Goal: Information Seeking & Learning: Learn about a topic

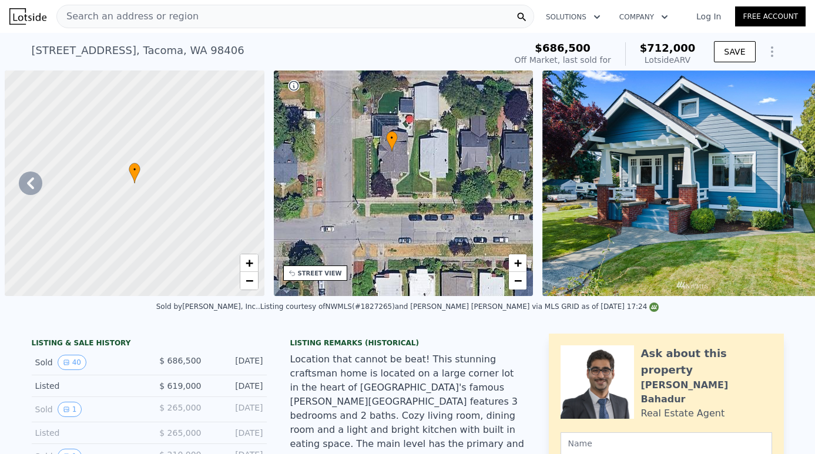
scroll to position [0, 6]
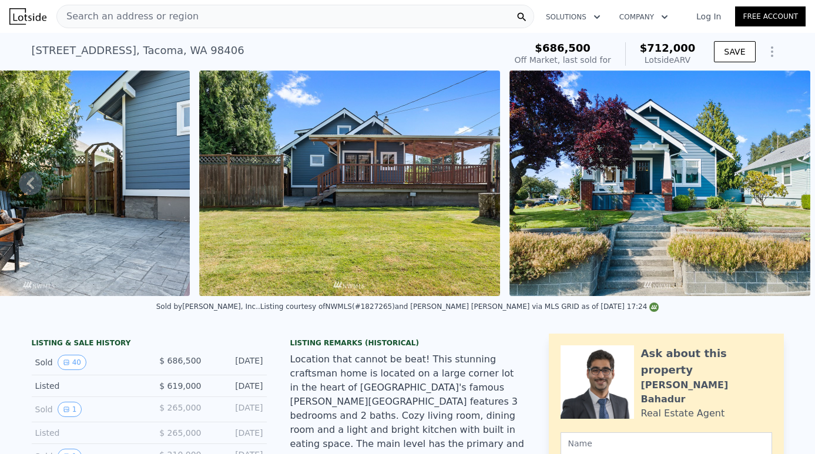
click at [245, 22] on div "Search an address or region" at bounding box center [294, 16] width 477 height 23
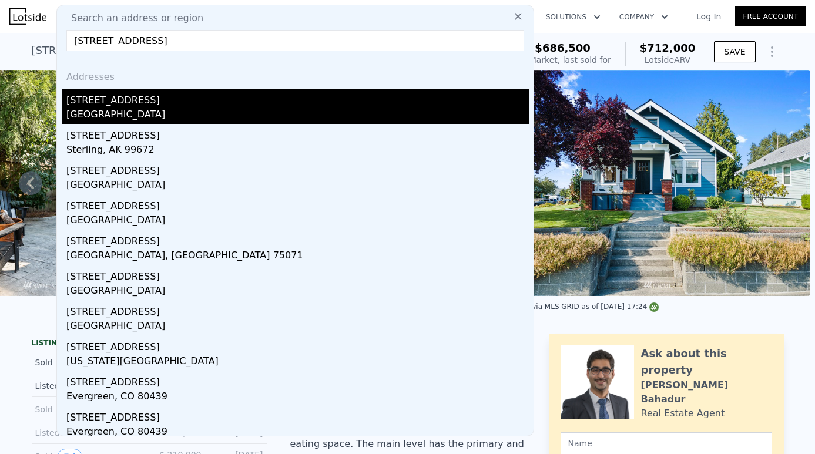
type input "[STREET_ADDRESS]"
click at [129, 111] on div "[GEOGRAPHIC_DATA]" at bounding box center [297, 115] width 462 height 16
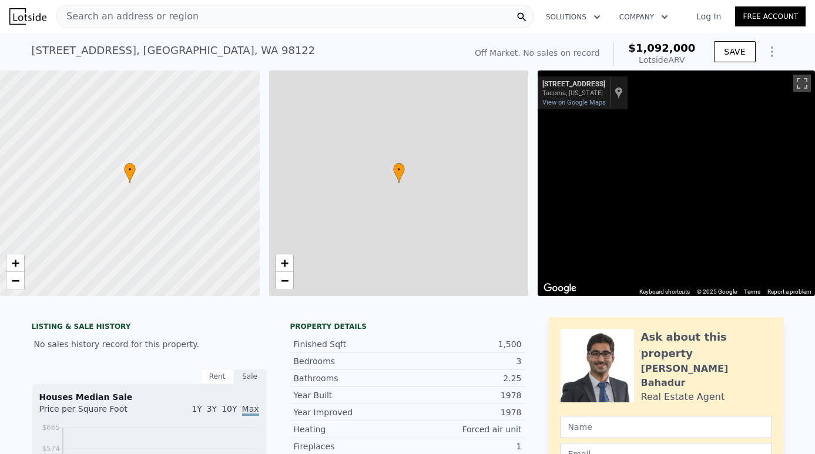
type input "$ 1,092,000"
type input "0"
type input "3.25"
type input "1335"
type input "2000"
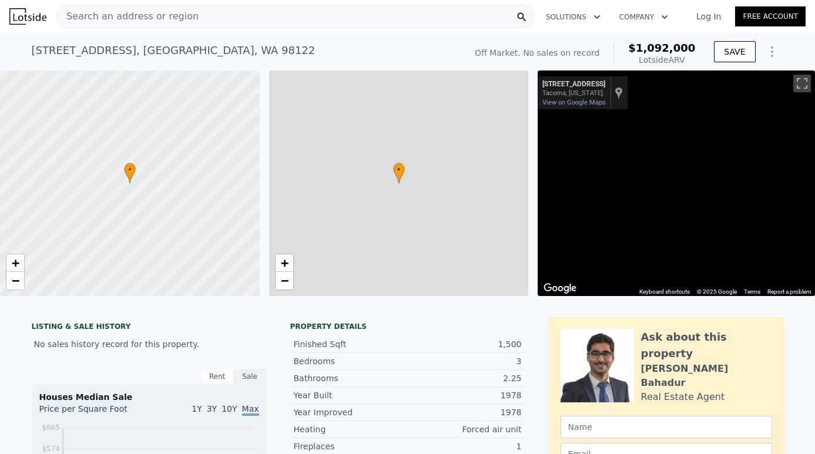
type input "2386"
type input "5000"
type input "$ 29,998"
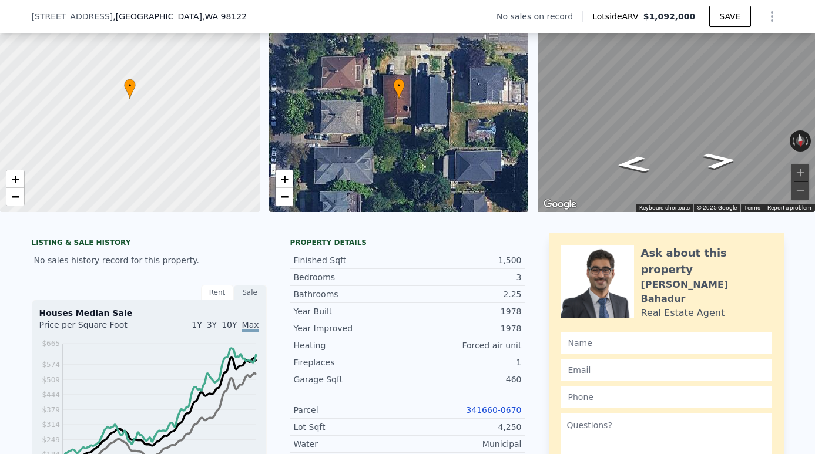
scroll to position [80, 0]
click at [502, 409] on link "341660-0670" at bounding box center [493, 409] width 55 height 9
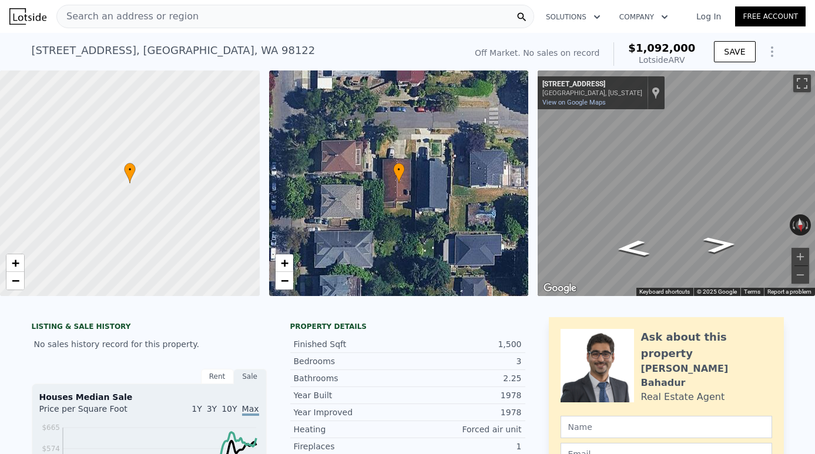
scroll to position [0, 0]
click at [301, 11] on div "Search an address or region" at bounding box center [294, 16] width 477 height 23
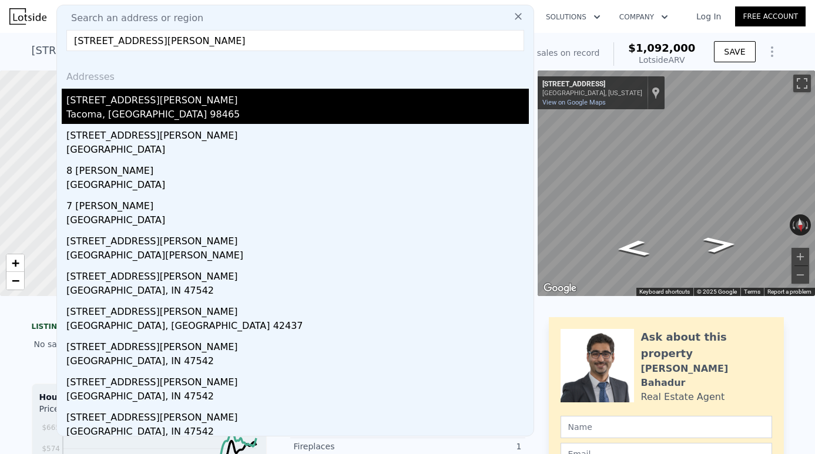
type input "[STREET_ADDRESS][PERSON_NAME]"
click at [179, 104] on div "[STREET_ADDRESS][PERSON_NAME]" at bounding box center [297, 98] width 462 height 19
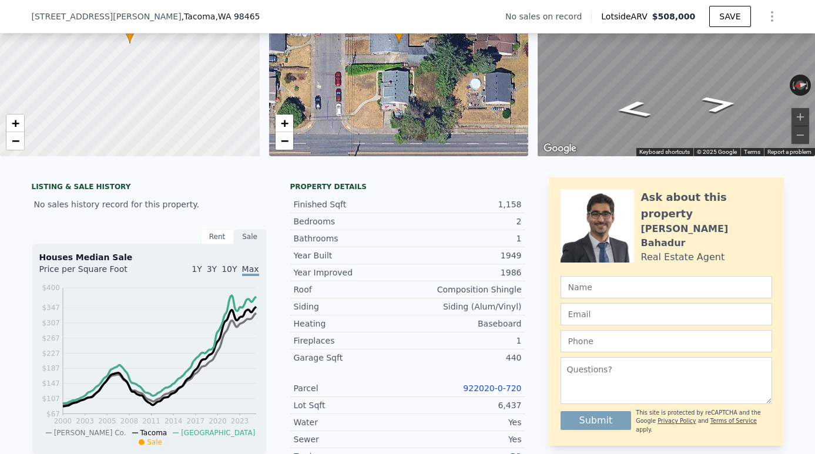
scroll to position [137, 0]
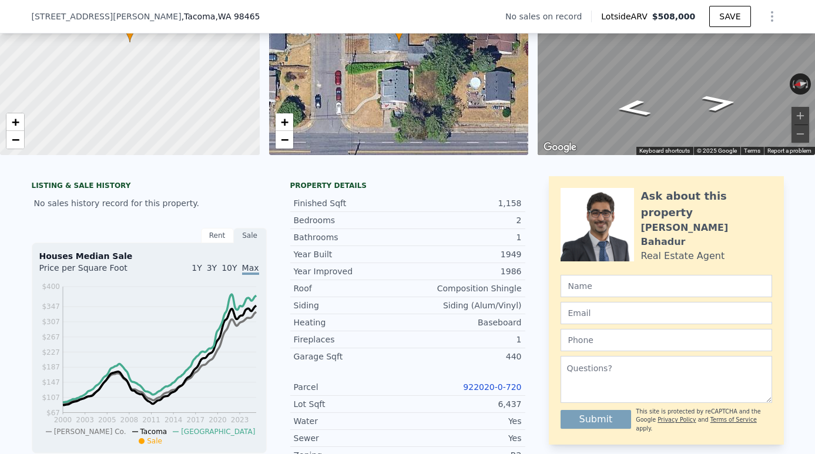
click at [494, 388] on link "922020-0-720" at bounding box center [492, 386] width 58 height 9
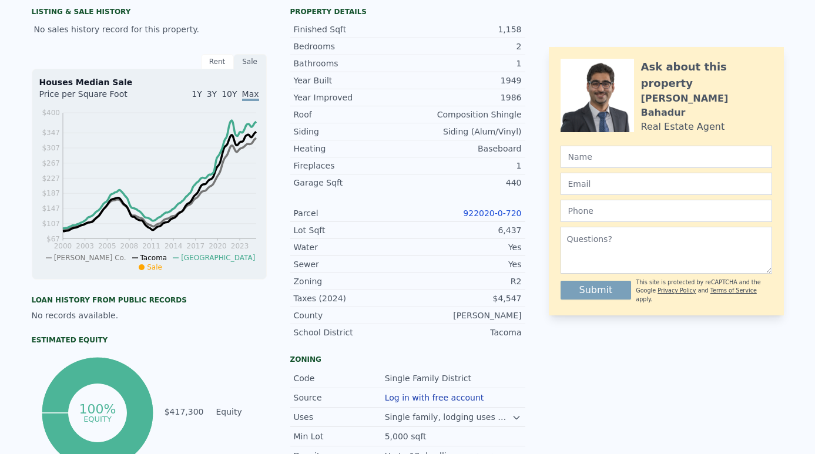
scroll to position [0, 0]
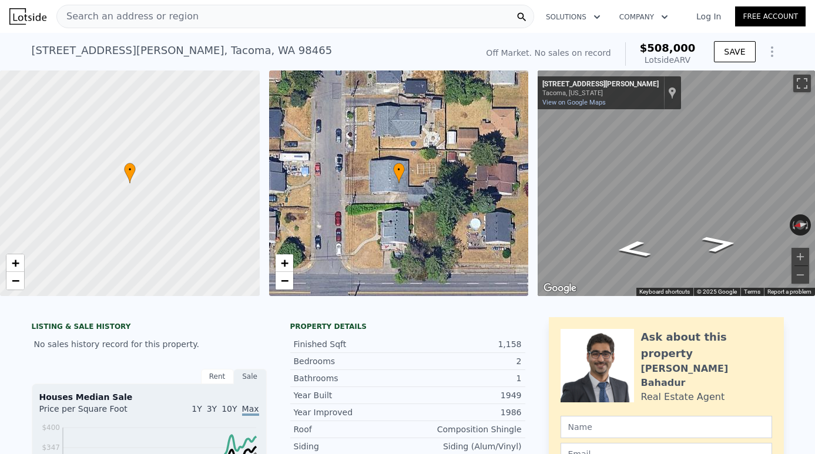
click at [294, 20] on div "Search an address or region" at bounding box center [294, 16] width 477 height 23
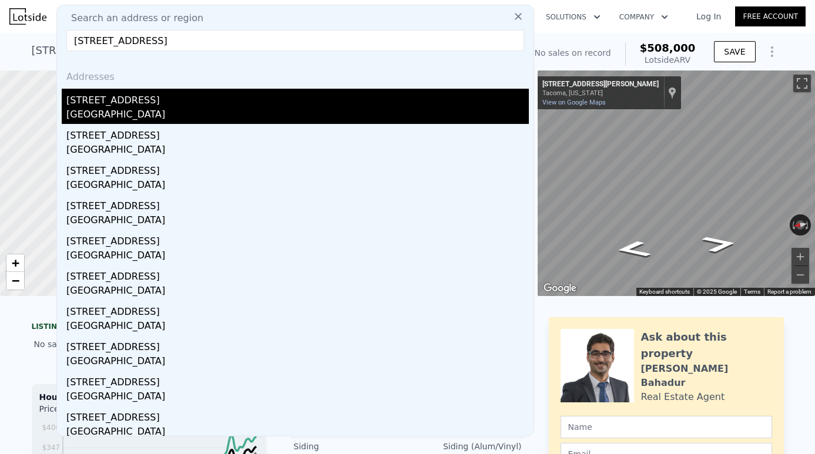
type input "[STREET_ADDRESS]"
click at [173, 109] on div "[GEOGRAPHIC_DATA]" at bounding box center [297, 115] width 462 height 16
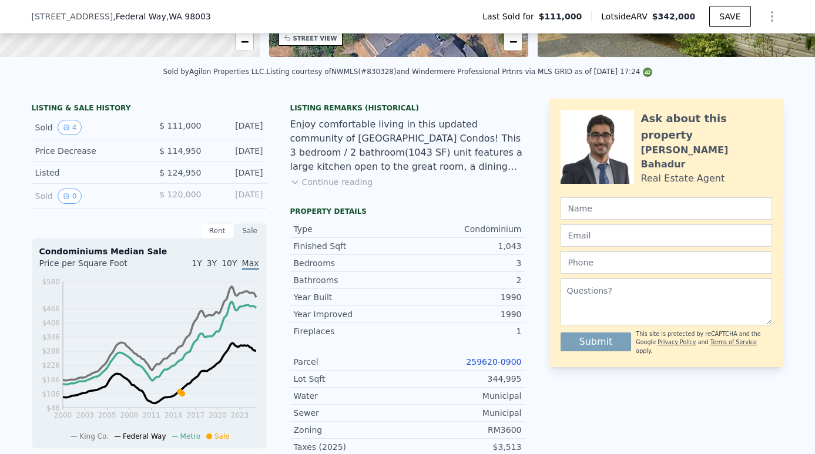
scroll to position [238, 0]
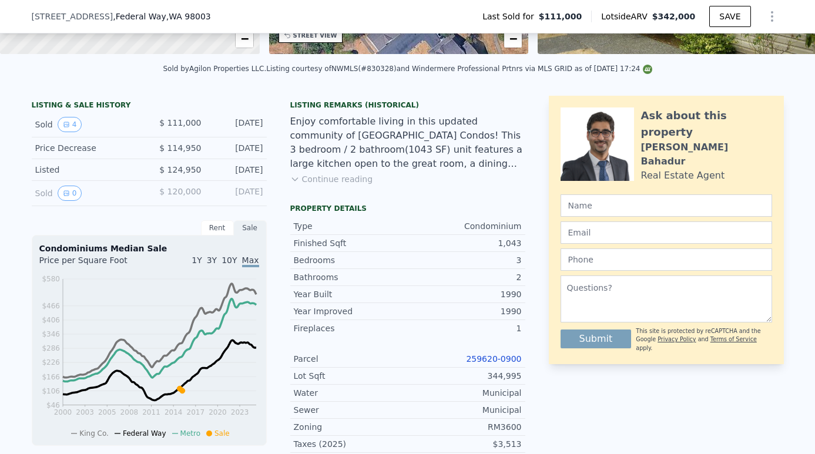
click at [507, 358] on link "259620-0900" at bounding box center [493, 358] width 55 height 9
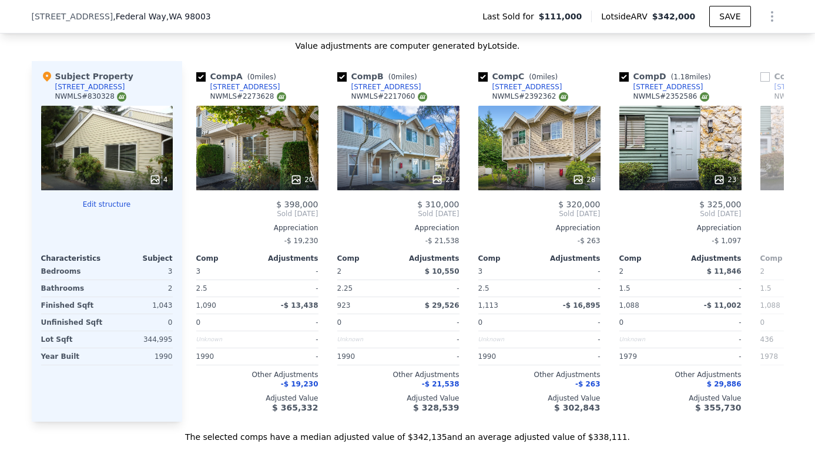
scroll to position [0, 0]
click at [548, 157] on div "28" at bounding box center [539, 148] width 122 height 85
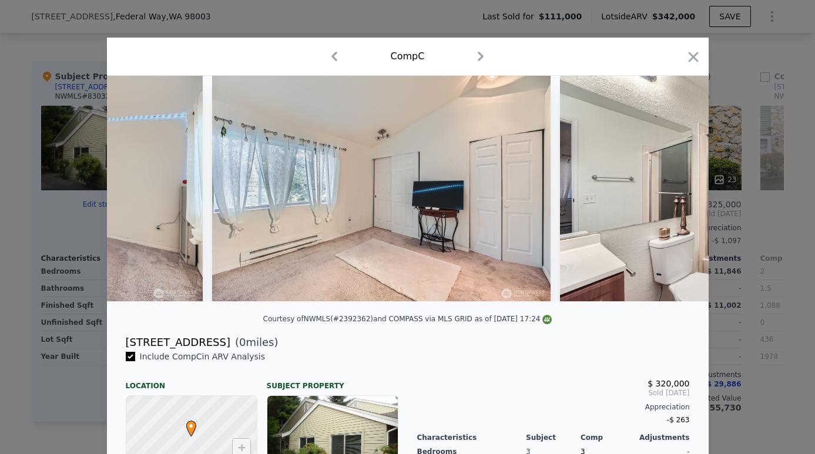
scroll to position [0, 5213]
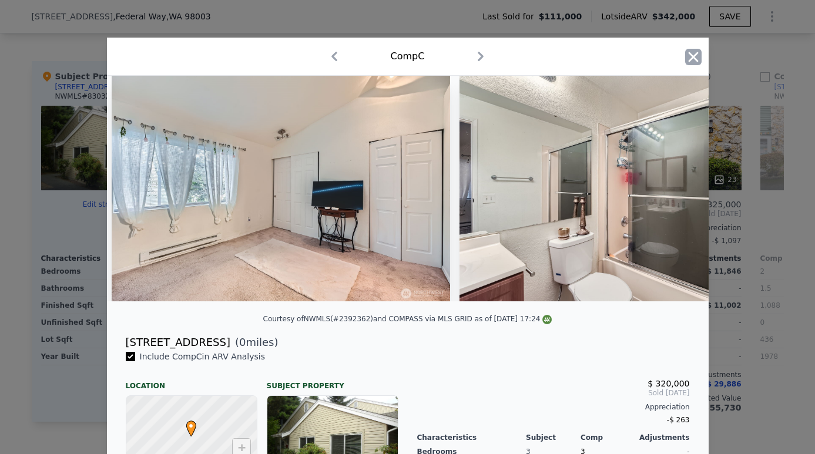
click at [686, 59] on icon "button" at bounding box center [693, 57] width 16 height 16
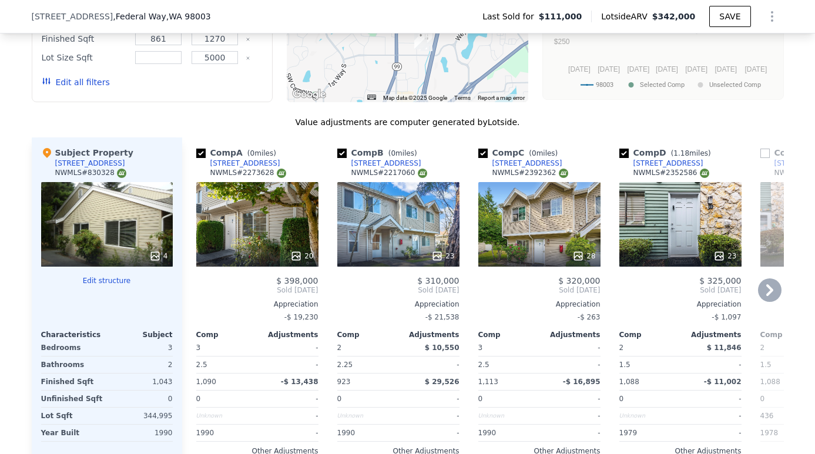
scroll to position [1138, 0]
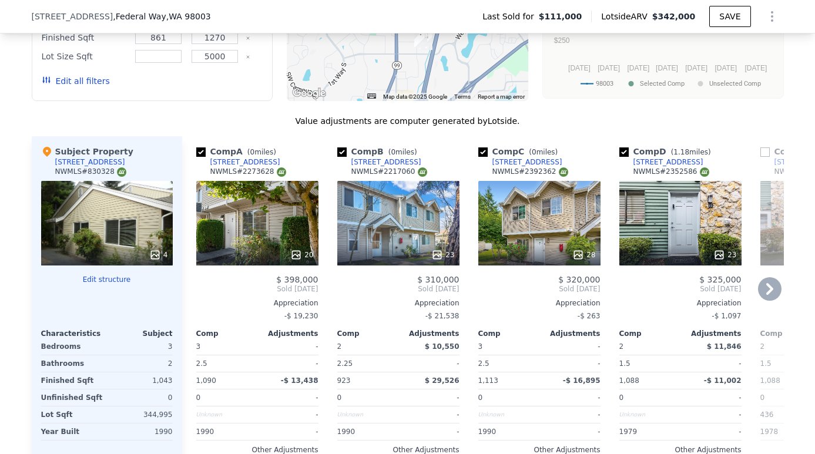
click at [418, 239] on div "23" at bounding box center [398, 223] width 122 height 85
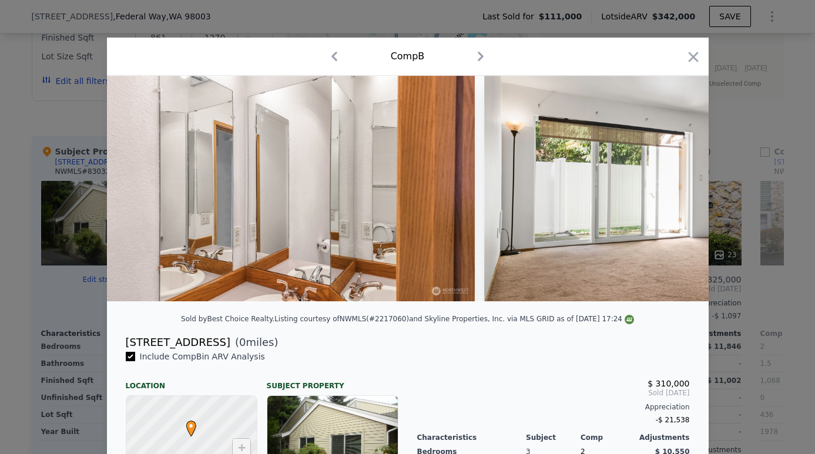
scroll to position [0, 2592]
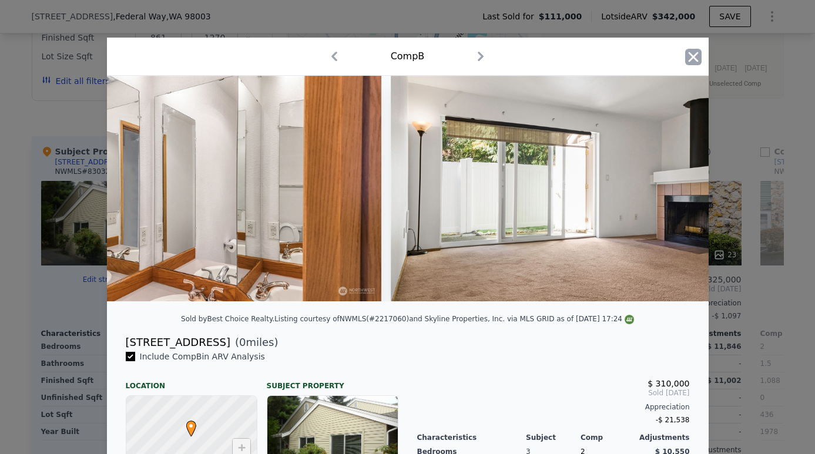
click at [687, 61] on icon "button" at bounding box center [693, 57] width 16 height 16
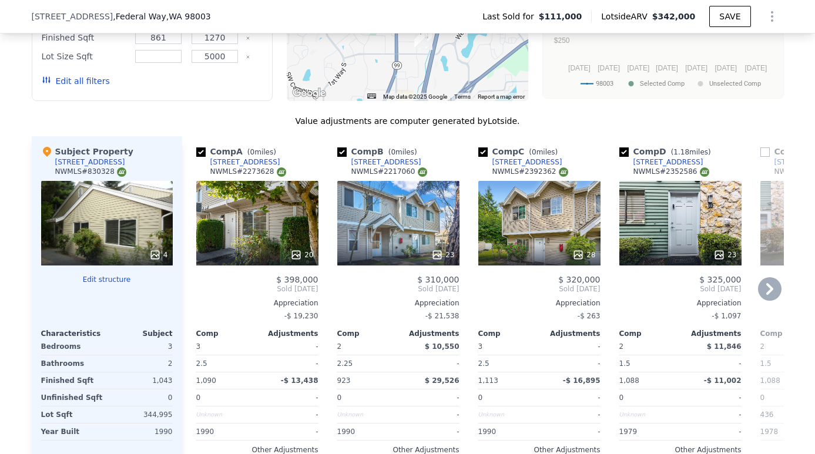
click at [282, 229] on div "20" at bounding box center [257, 223] width 122 height 85
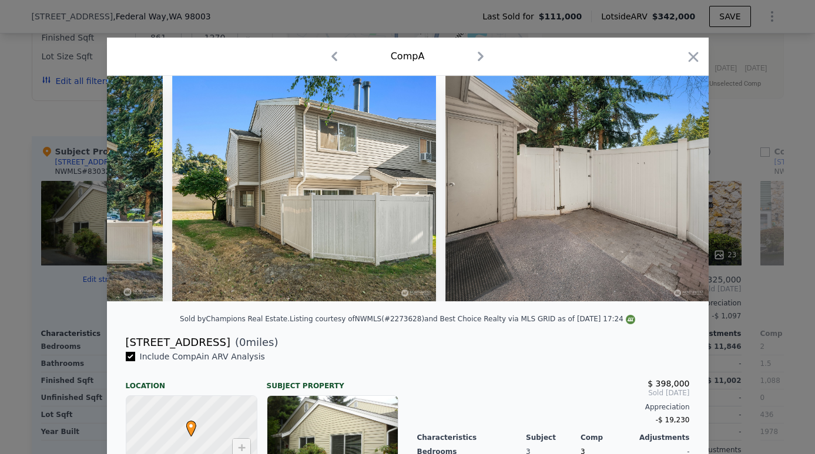
scroll to position [0, 5621]
click at [688, 59] on icon "button" at bounding box center [693, 57] width 16 height 16
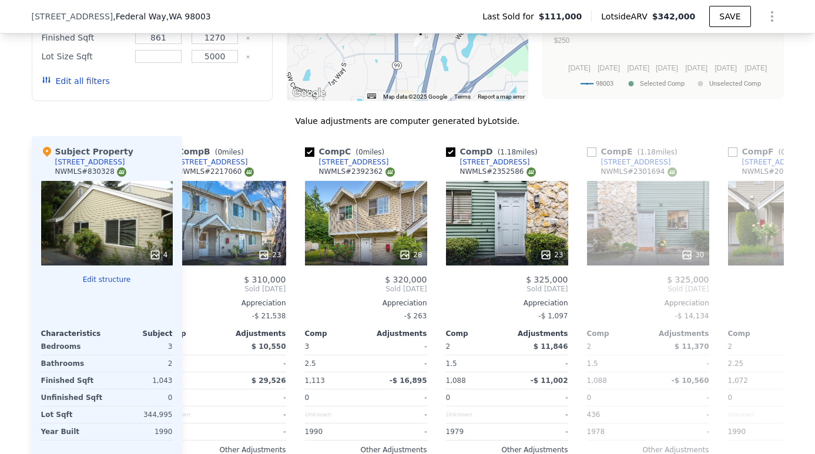
scroll to position [0, 179]
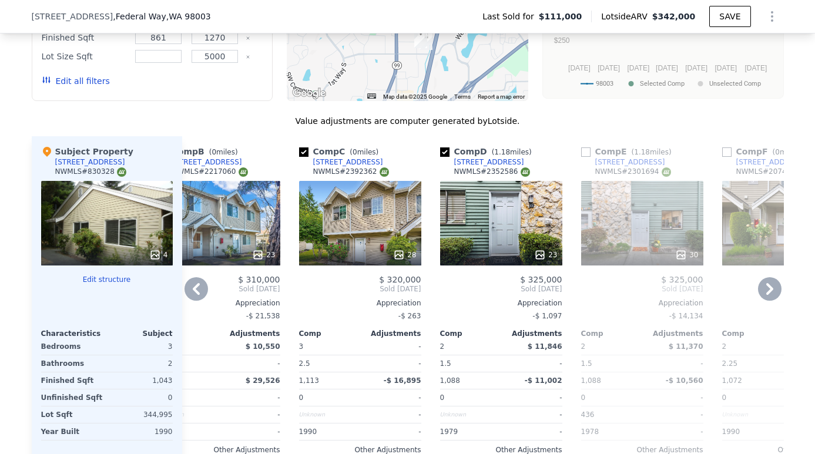
click at [393, 240] on div "28" at bounding box center [360, 223] width 122 height 85
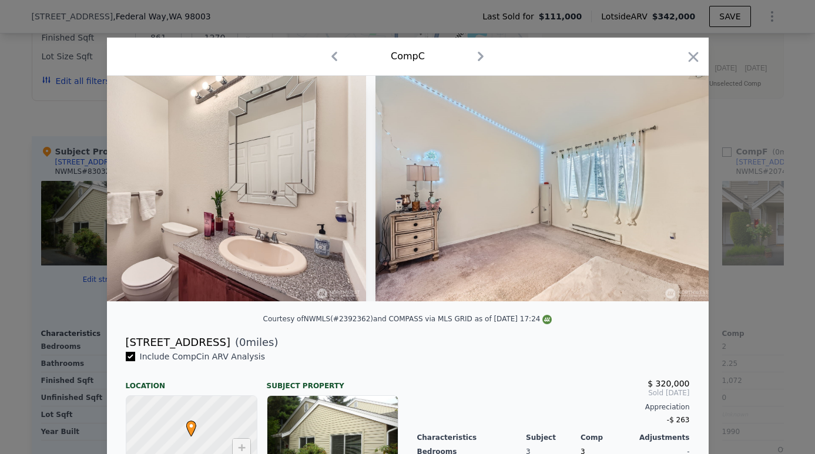
scroll to position [0, 4399]
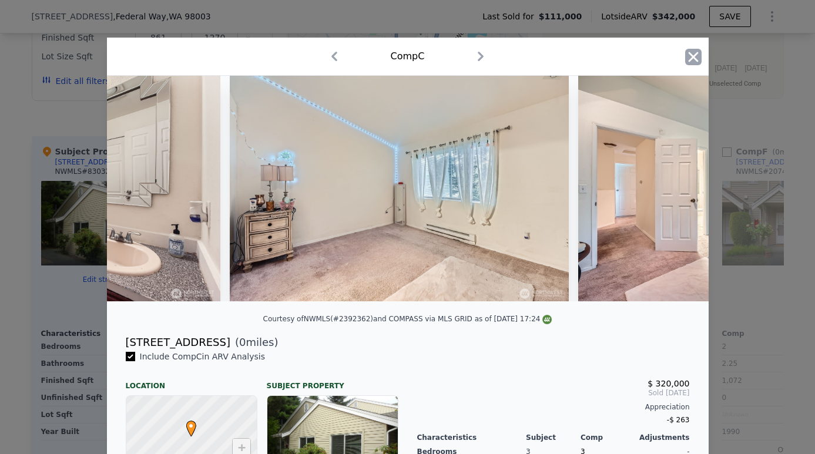
click at [689, 51] on icon "button" at bounding box center [693, 57] width 16 height 16
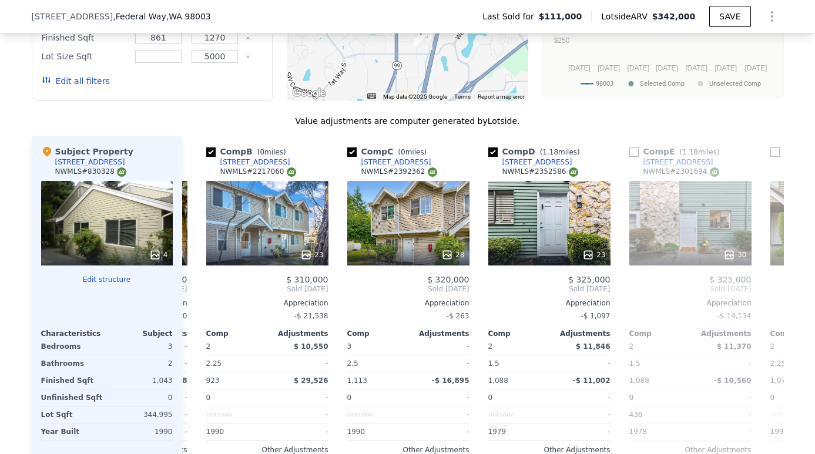
scroll to position [0, 130]
click at [394, 231] on div "28" at bounding box center [409, 223] width 122 height 85
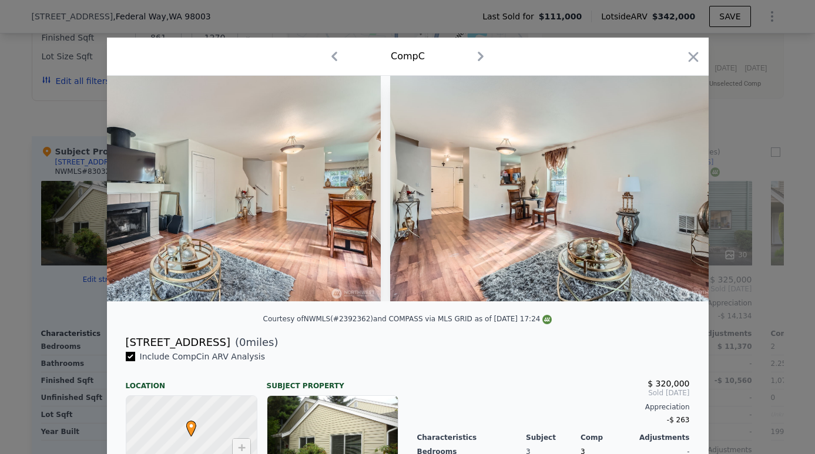
scroll to position [0, 2078]
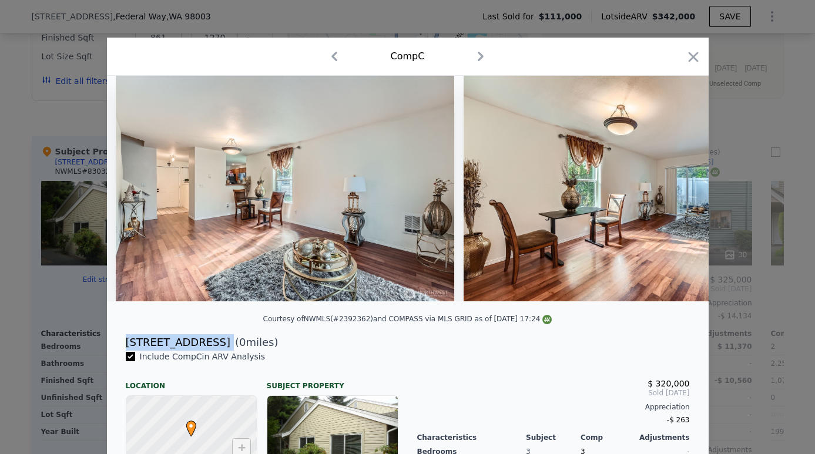
drag, startPoint x: 126, startPoint y: 341, endPoint x: 241, endPoint y: 339, distance: 115.7
click at [241, 339] on div "[STREET_ADDRESS] ( 0 miles)" at bounding box center [407, 342] width 583 height 16
copy div "[STREET_ADDRESS]"
click at [694, 60] on icon "button" at bounding box center [693, 57] width 16 height 16
